Goal: Transaction & Acquisition: Book appointment/travel/reservation

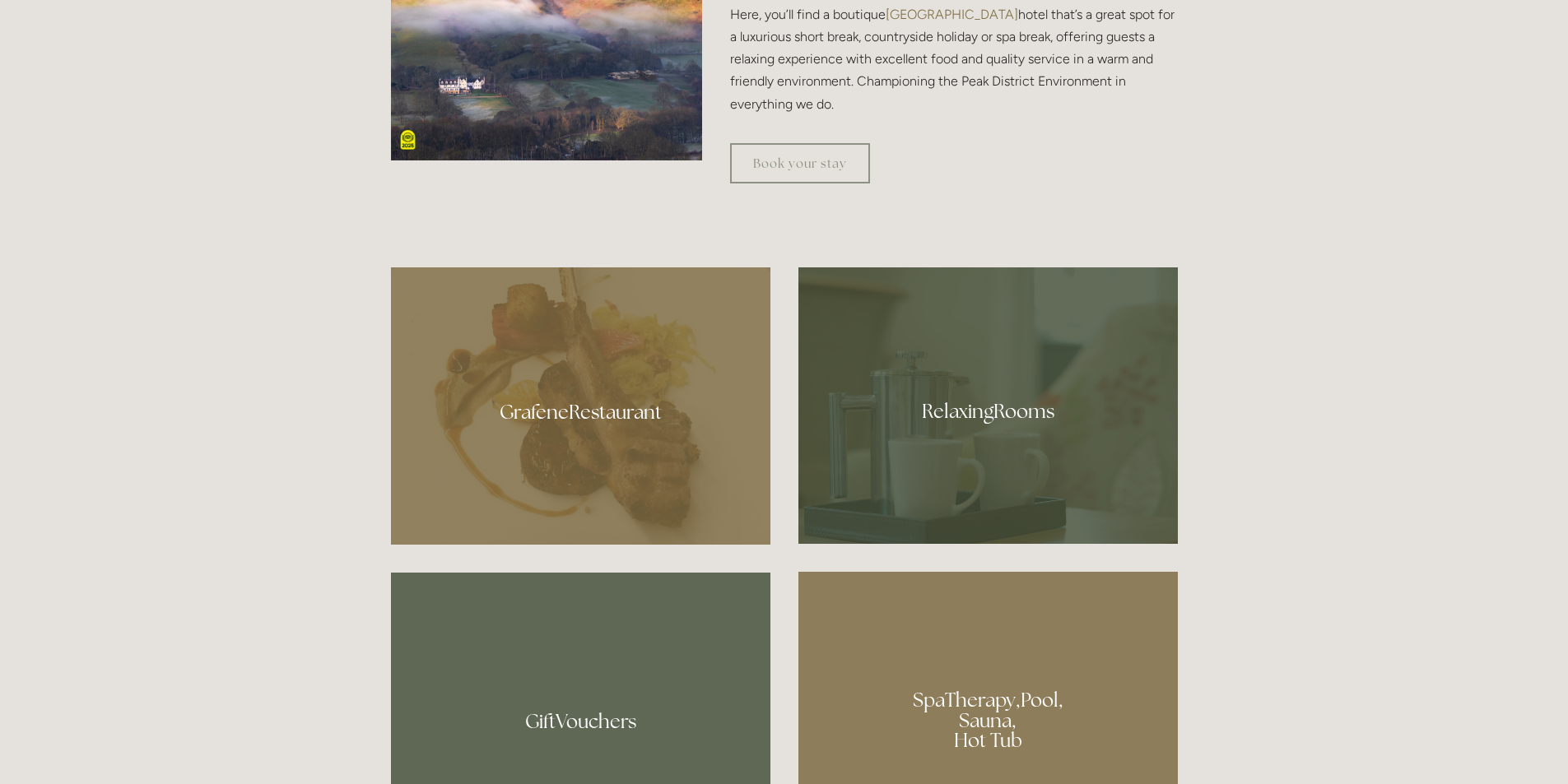
scroll to position [905, 0]
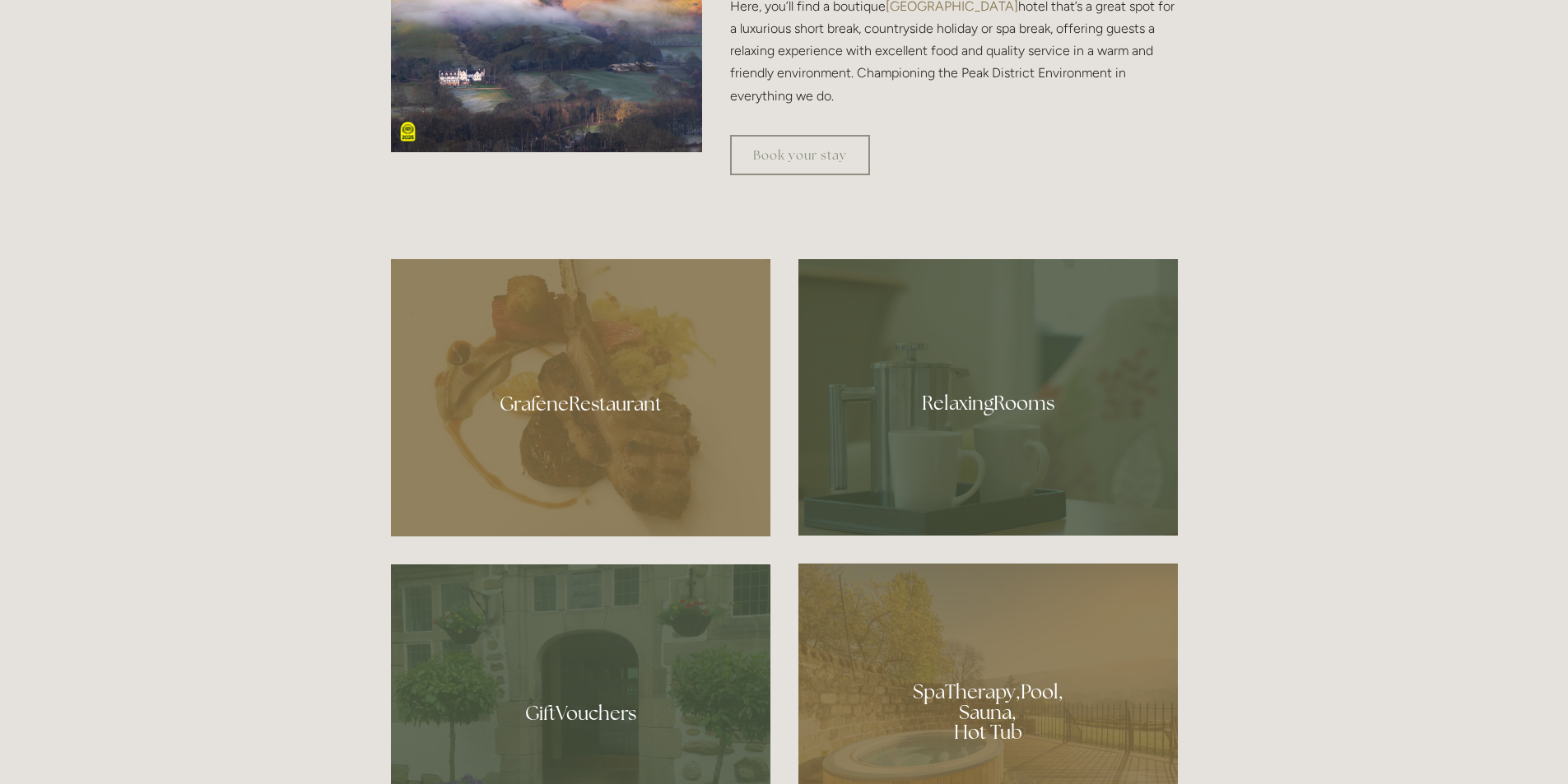
click at [923, 452] on div at bounding box center [988, 397] width 380 height 277
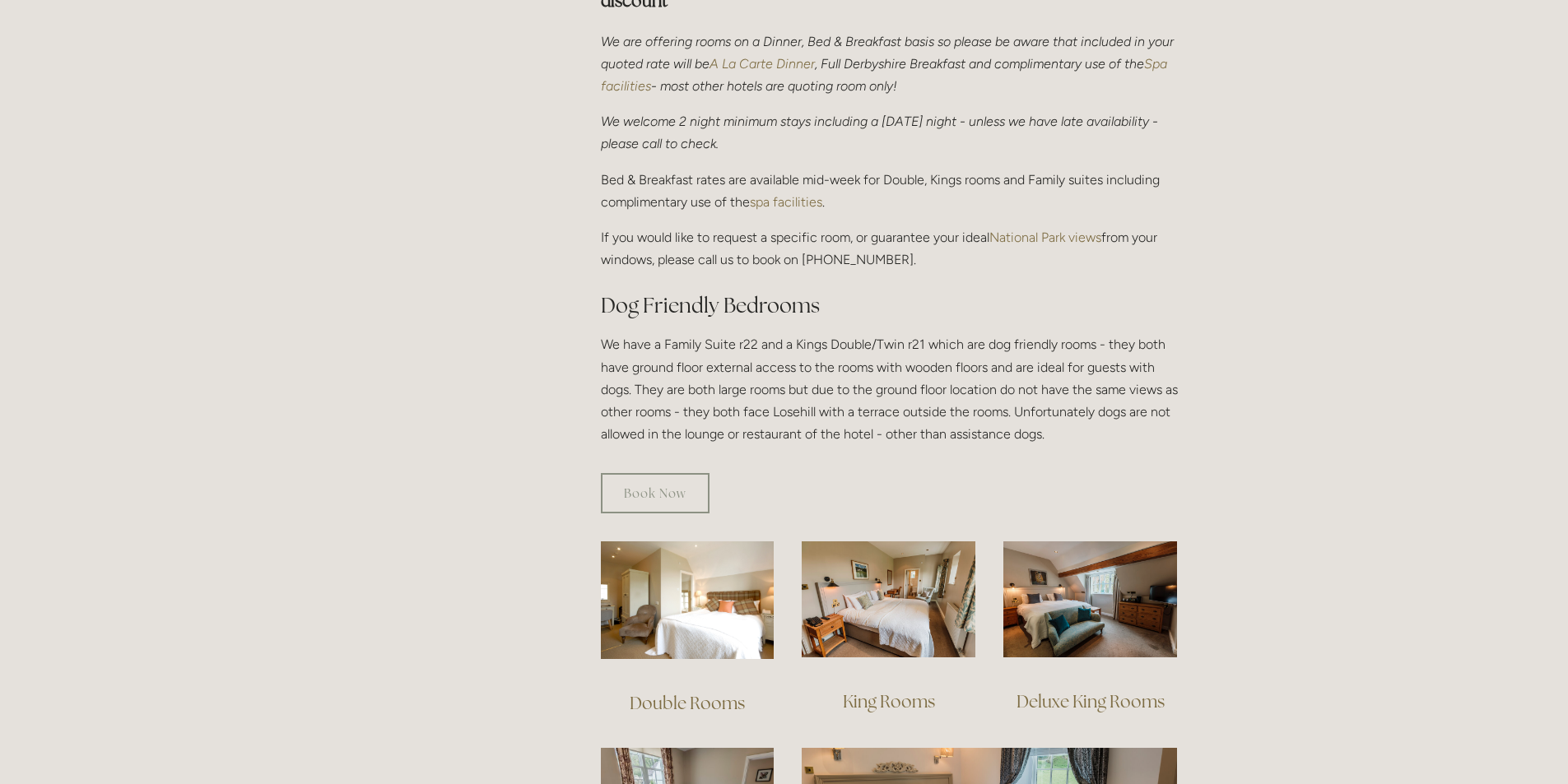
scroll to position [658, 0]
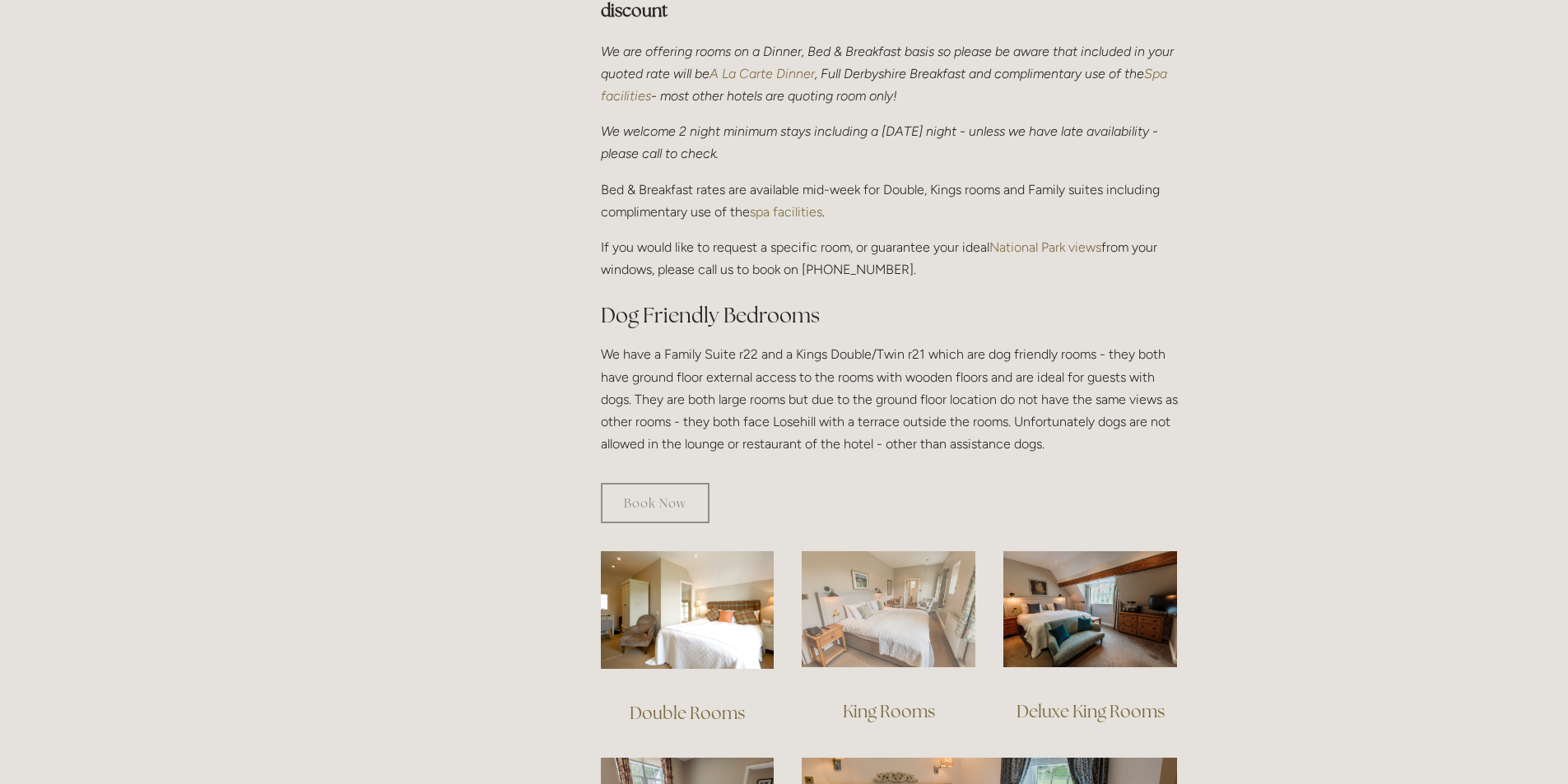
click at [869, 623] on img at bounding box center [889, 609] width 174 height 116
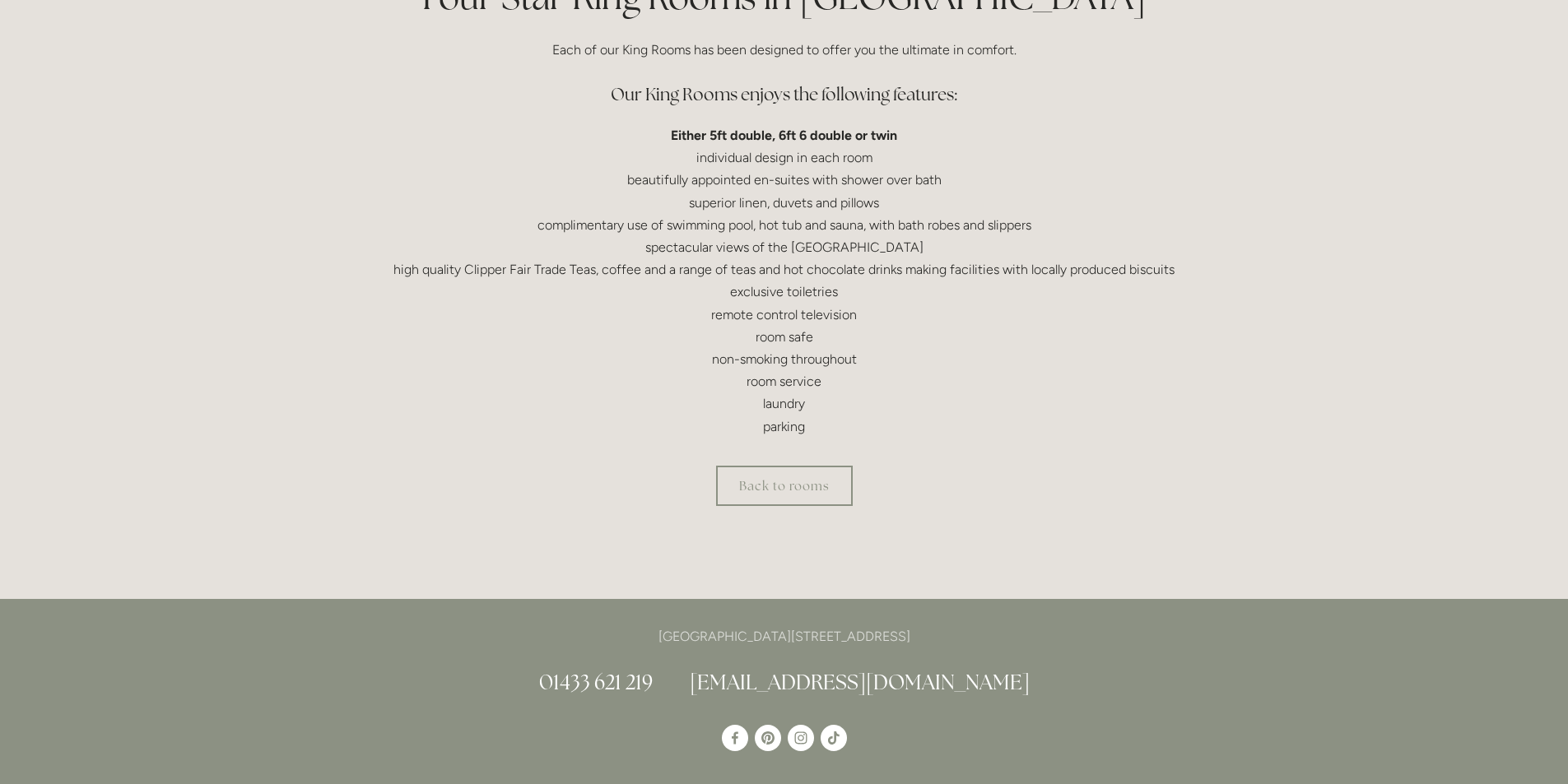
scroll to position [494, 0]
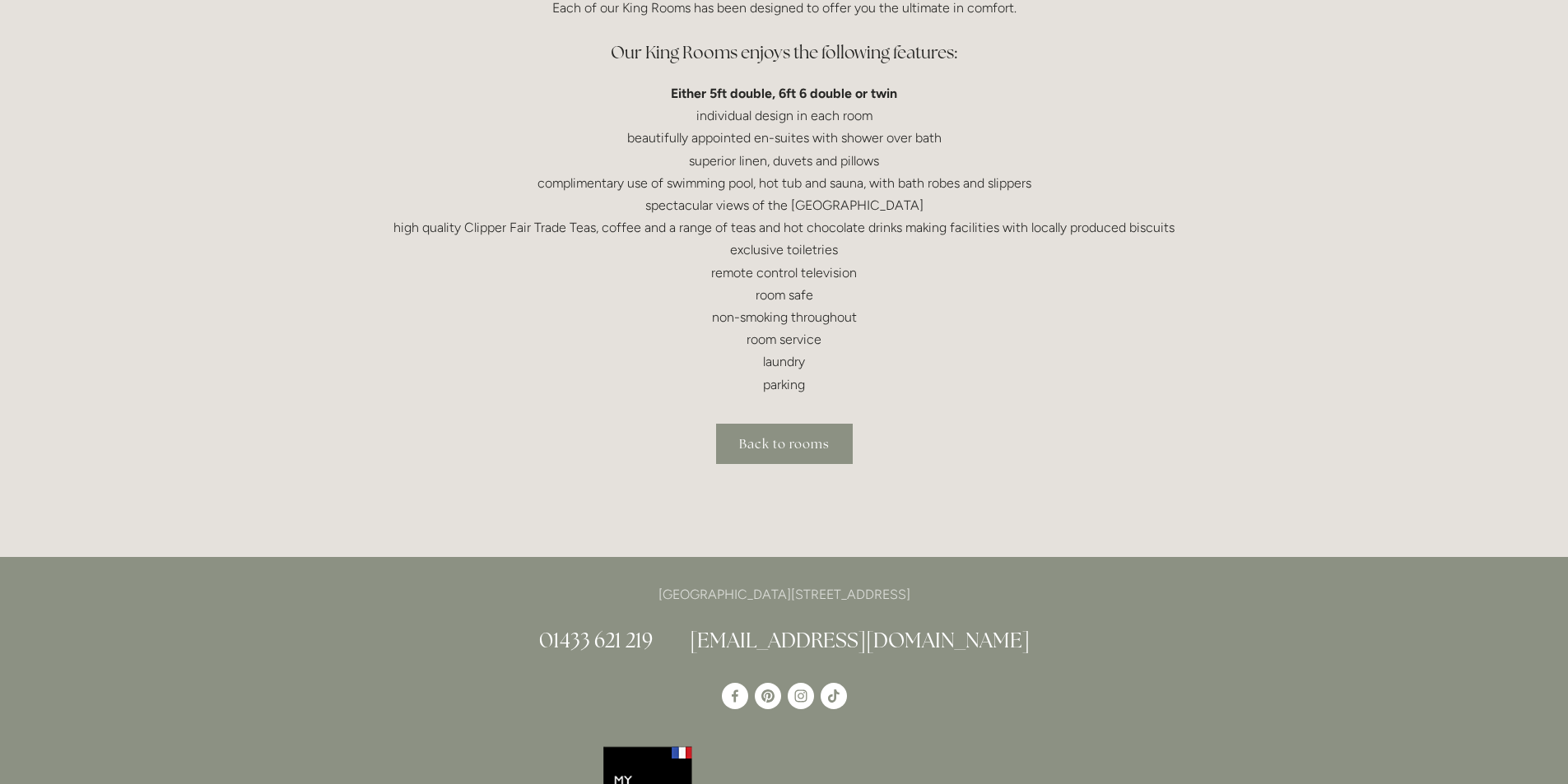
click at [792, 438] on link "Back to rooms" at bounding box center [784, 444] width 137 height 41
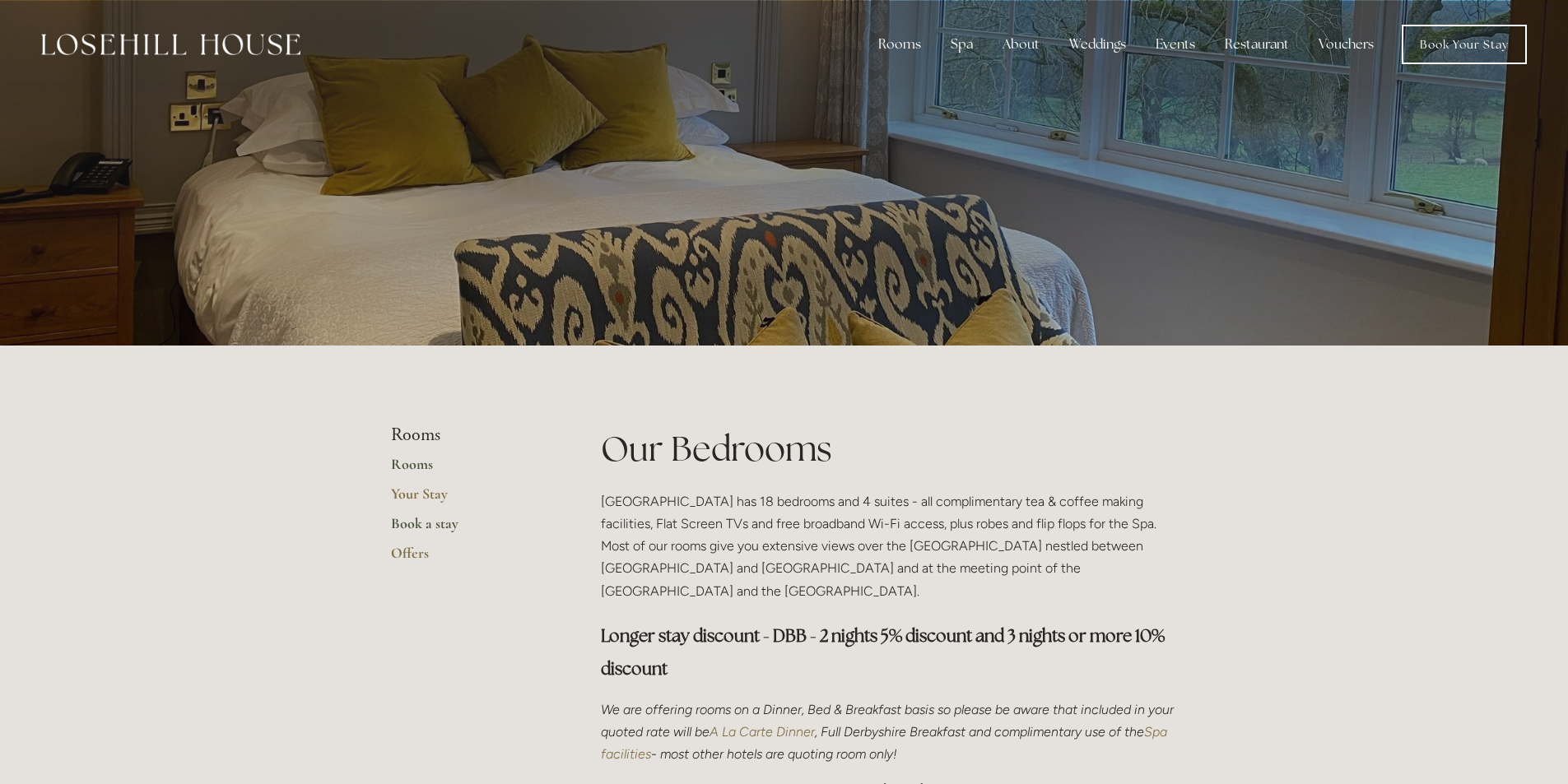
click at [405, 528] on link "Book a stay" at bounding box center [469, 529] width 157 height 29
